Goal: Obtain resource: Download file/media

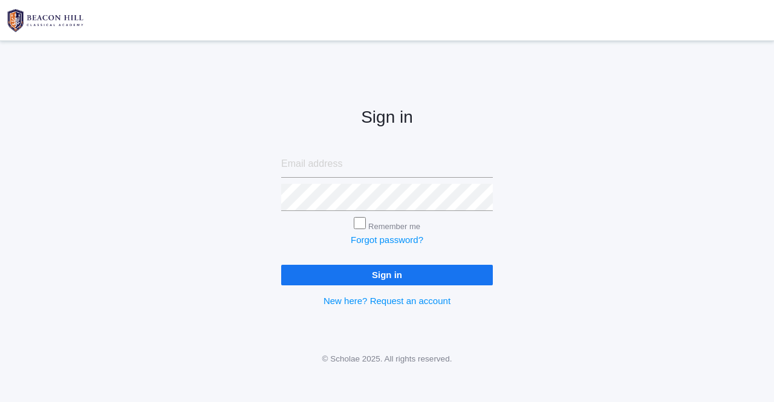
type input "[EMAIL_ADDRESS][PERSON_NAME][DOMAIN_NAME]"
click at [406, 275] on input "Sign in" at bounding box center [387, 275] width 212 height 20
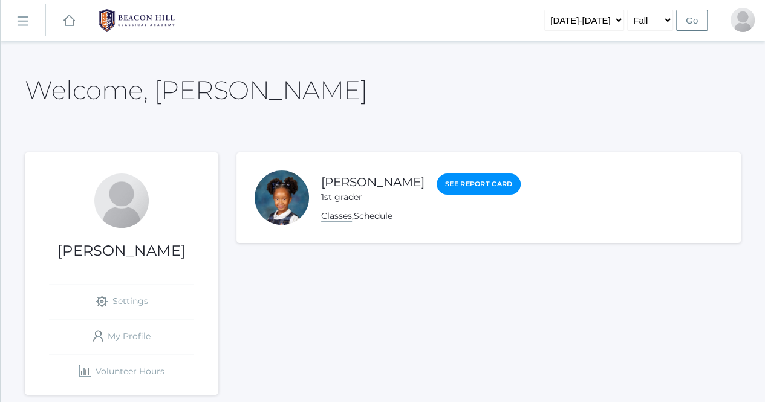
click at [343, 220] on link "Classes" at bounding box center [336, 215] width 31 height 11
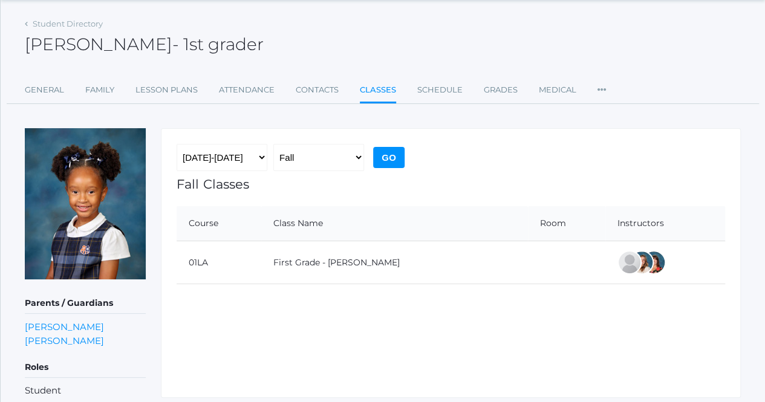
scroll to position [60, 0]
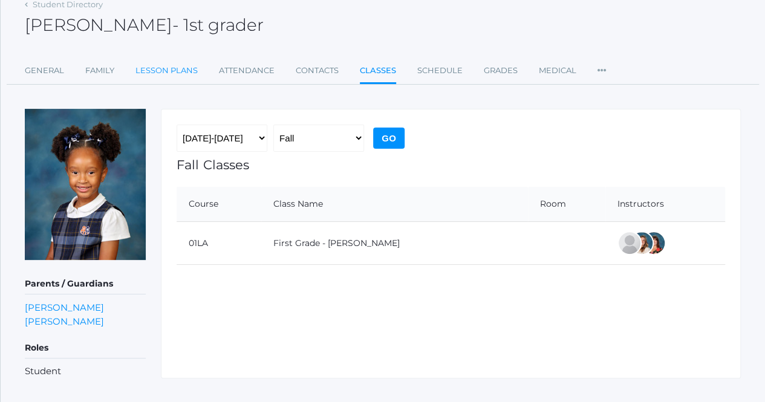
click at [163, 70] on link "Lesson Plans" at bounding box center [166, 71] width 62 height 24
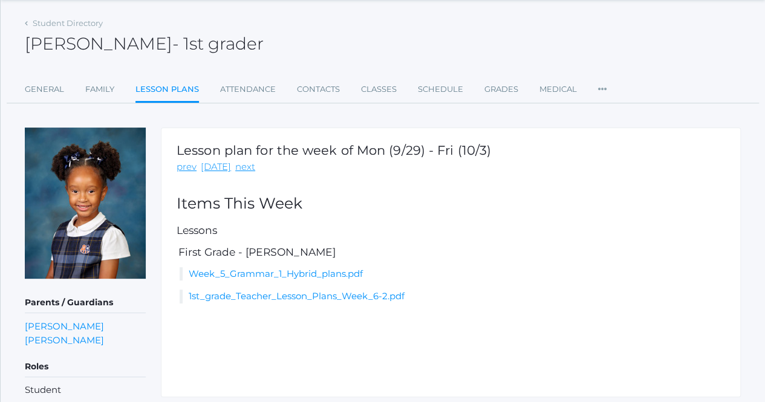
scroll to position [60, 0]
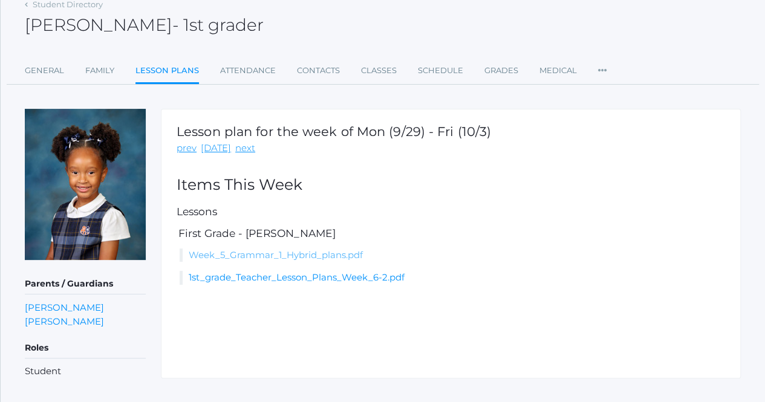
click at [287, 256] on link "Week_5_Grammar_1_Hybrid_plans.pdf" at bounding box center [276, 254] width 174 height 11
click at [184, 149] on link "prev" at bounding box center [187, 149] width 20 height 14
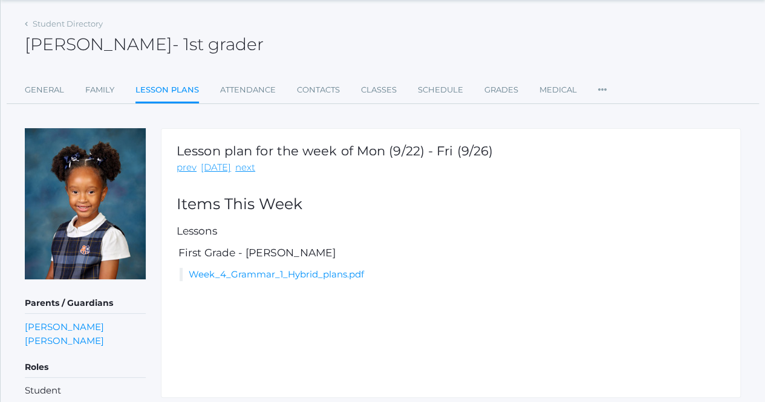
scroll to position [60, 0]
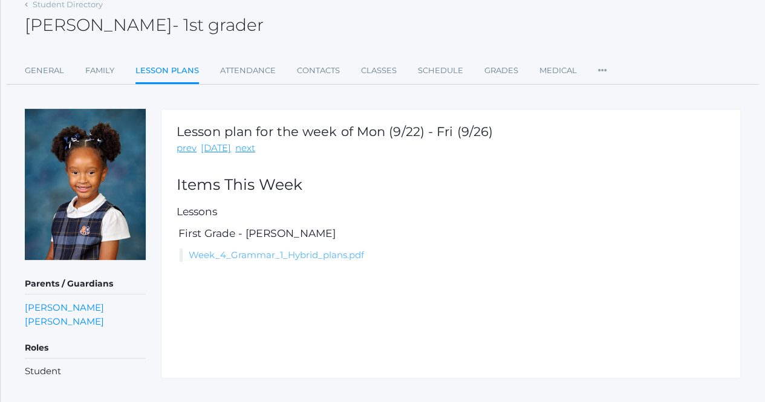
click at [281, 253] on link "Week_4_Grammar_1_Hybrid_plans.pdf" at bounding box center [276, 254] width 175 height 11
click at [187, 148] on link "prev" at bounding box center [187, 149] width 20 height 14
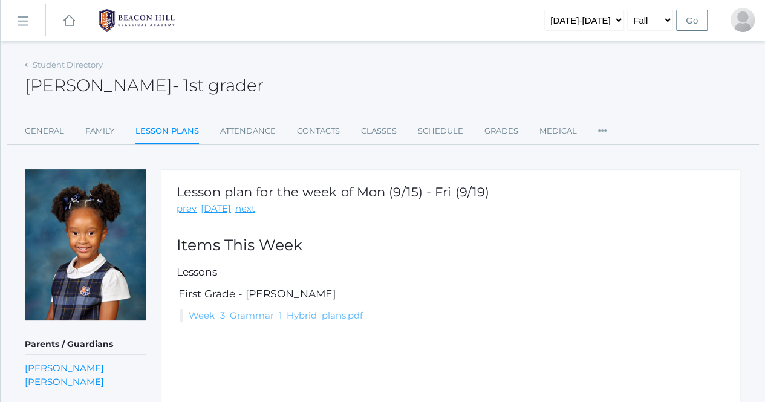
click at [315, 316] on link "Week_3_Grammar_1_Hybrid_plans.pdf" at bounding box center [276, 315] width 174 height 11
click at [738, 74] on link "Sign Out" at bounding box center [729, 75] width 62 height 27
